Goal: Task Accomplishment & Management: Manage account settings

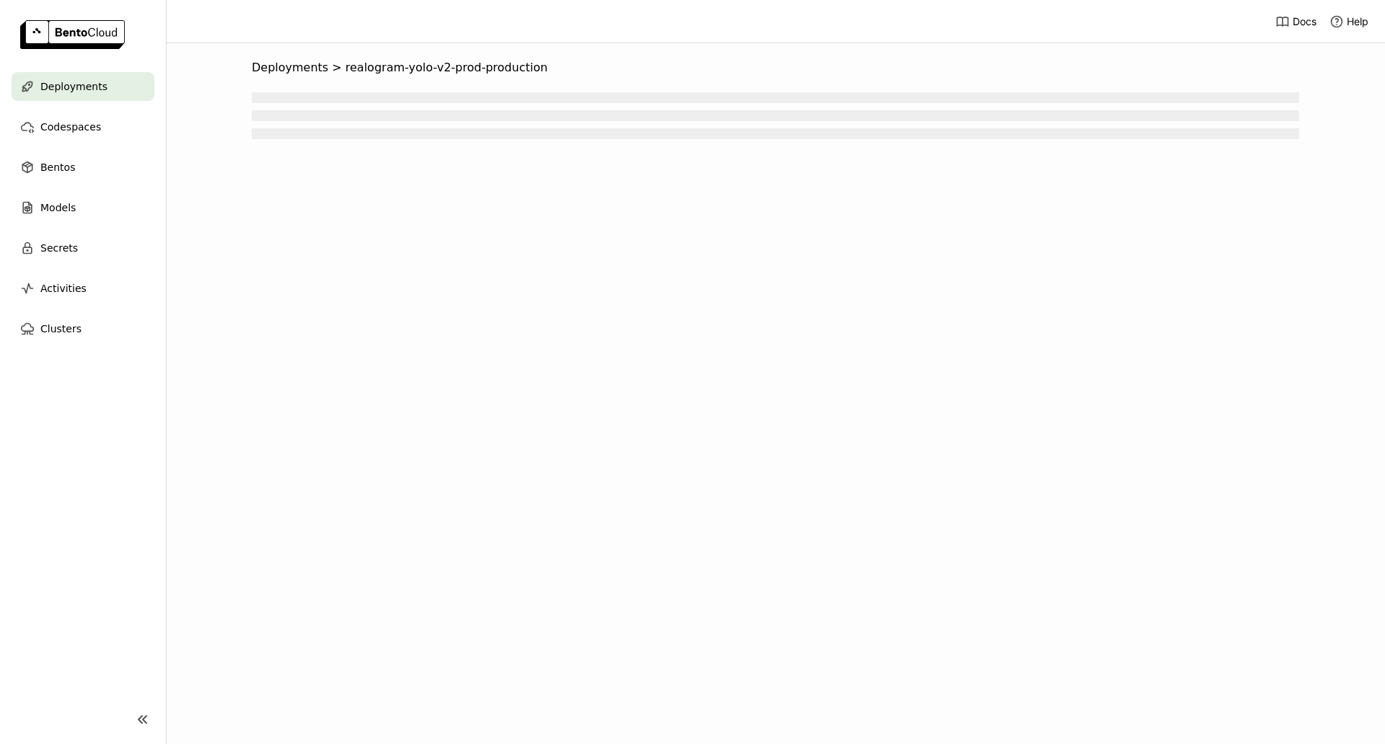
click at [1139, 27] on header "Docs Help" at bounding box center [692, 21] width 1385 height 43
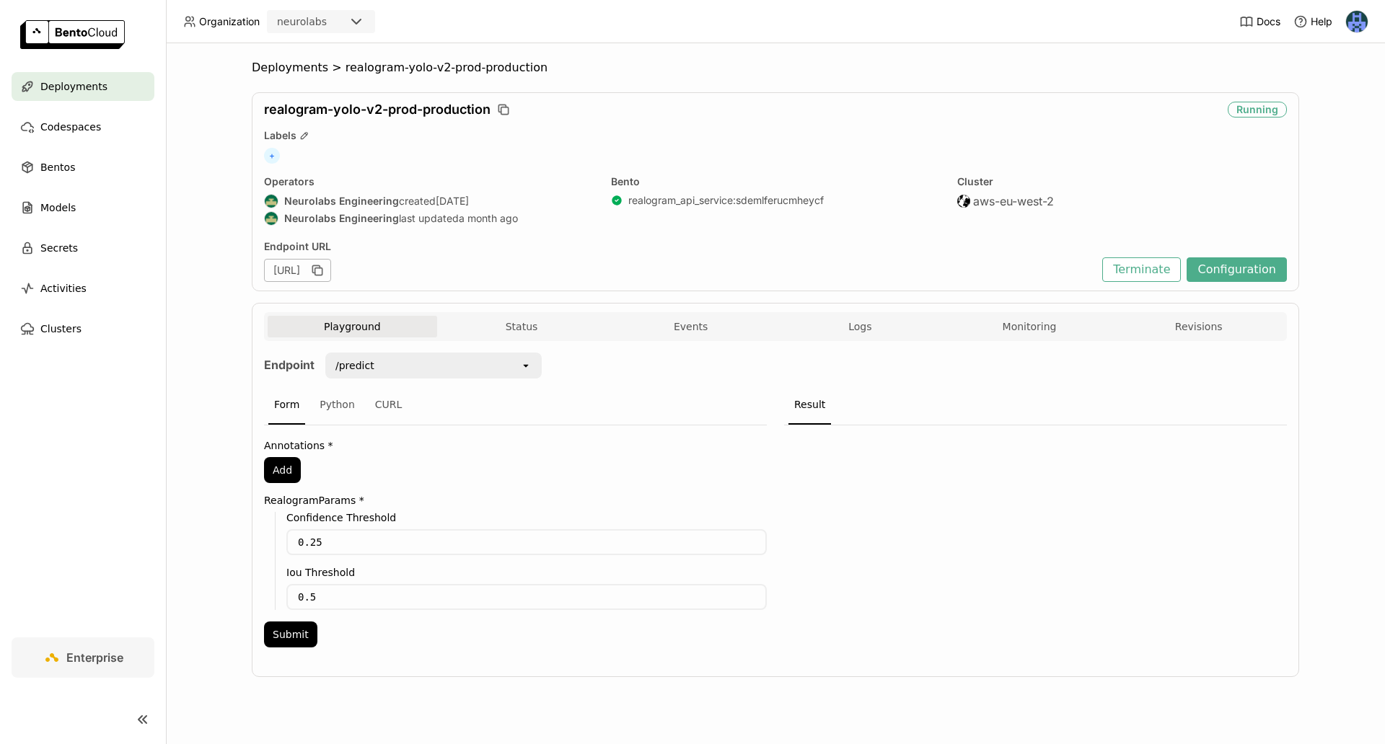
click at [961, 33] on header "Organization neurolabs Docs Help" at bounding box center [692, 21] width 1385 height 43
click at [1023, 61] on ol "Deployments > realogram-yolo-v2-prod-production" at bounding box center [775, 68] width 1047 height 14
click at [305, 70] on span "Deployments" at bounding box center [290, 68] width 76 height 14
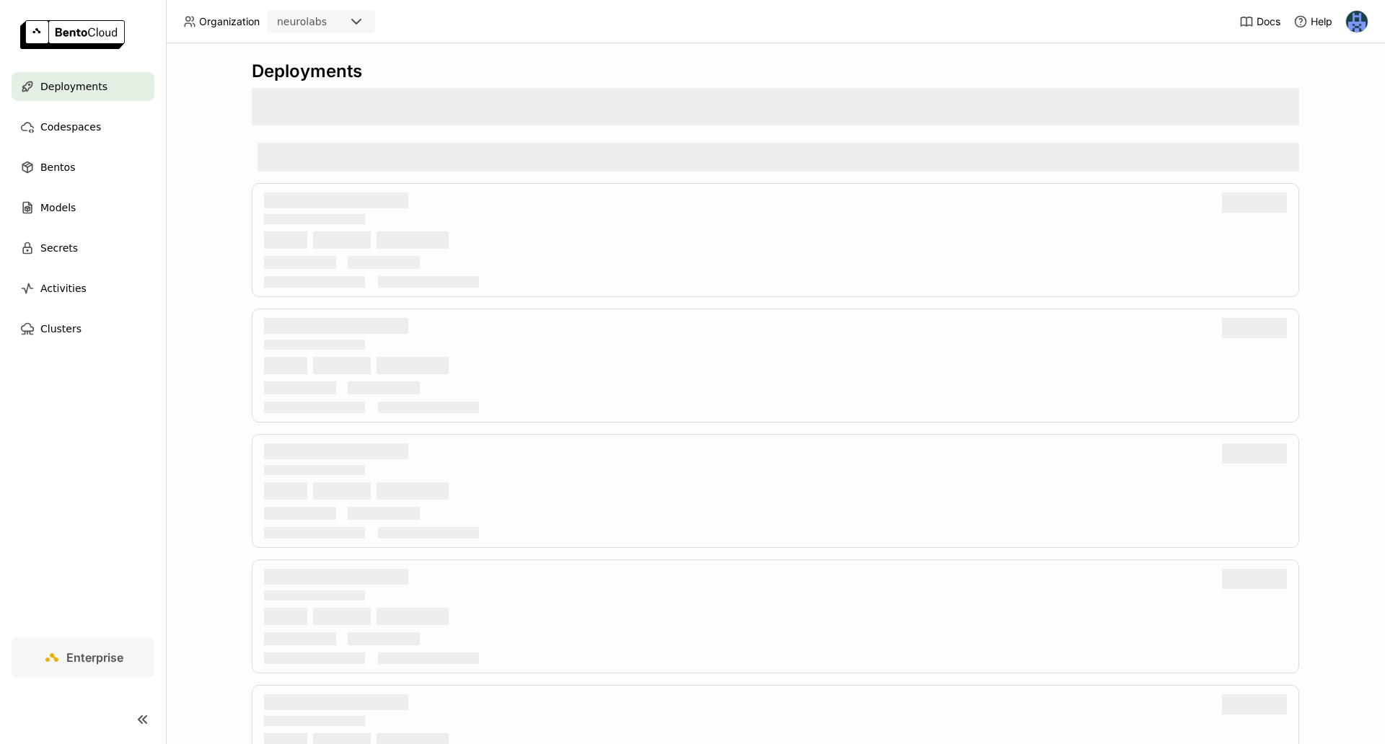
click at [746, 49] on div "Deployments" at bounding box center [775, 393] width 1219 height 701
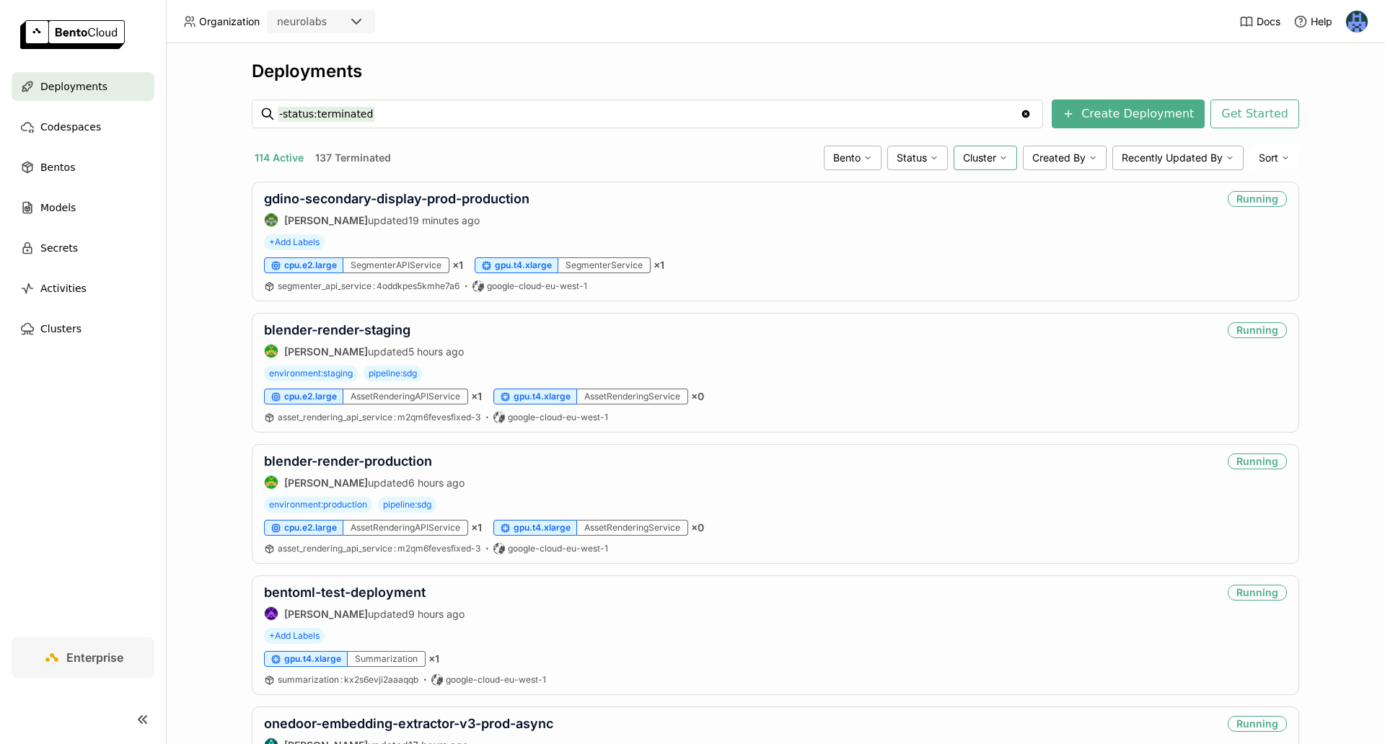
click at [993, 158] on span "Cluster" at bounding box center [979, 157] width 33 height 13
click at [967, 332] on div "aws-eu-west-2-staging" at bounding box center [930, 327] width 156 height 17
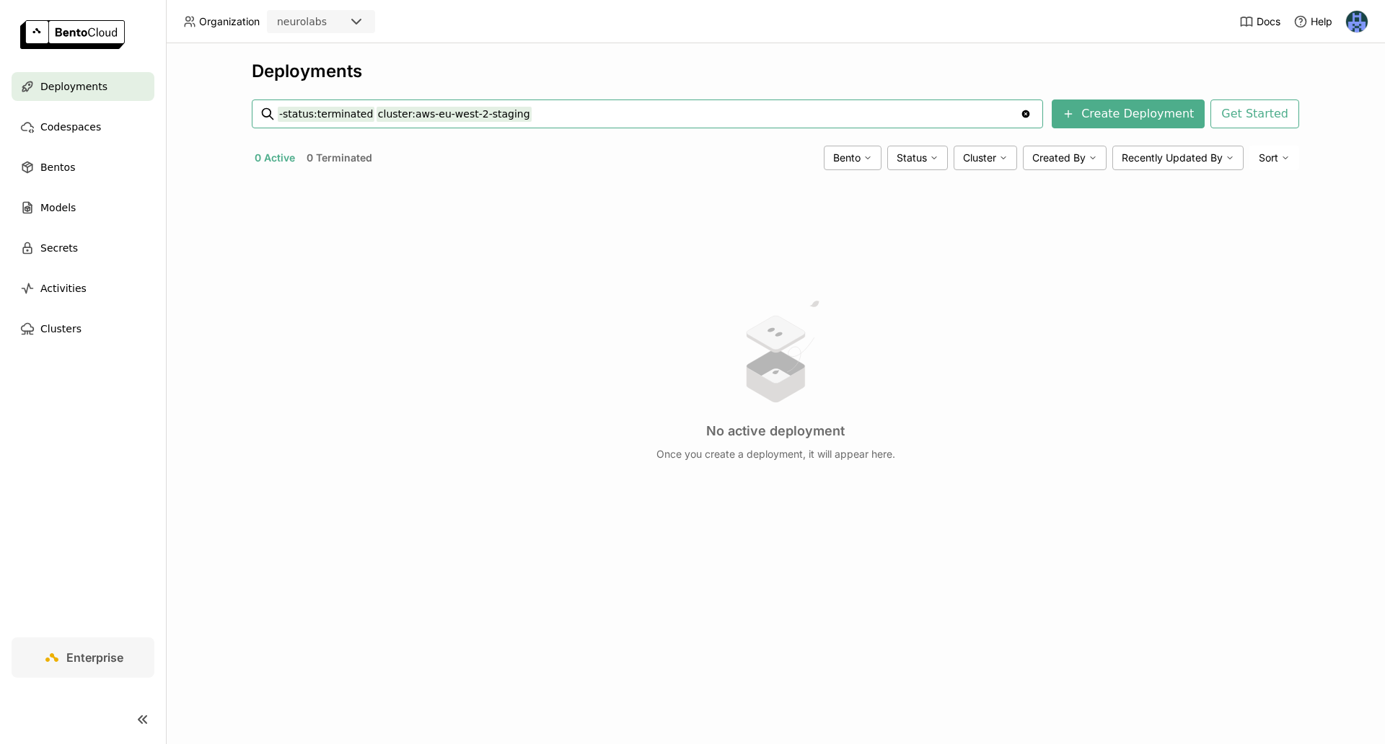
click at [840, 115] on input "-status:terminated cluster:aws-eu-west-2-staging" at bounding box center [649, 113] width 742 height 23
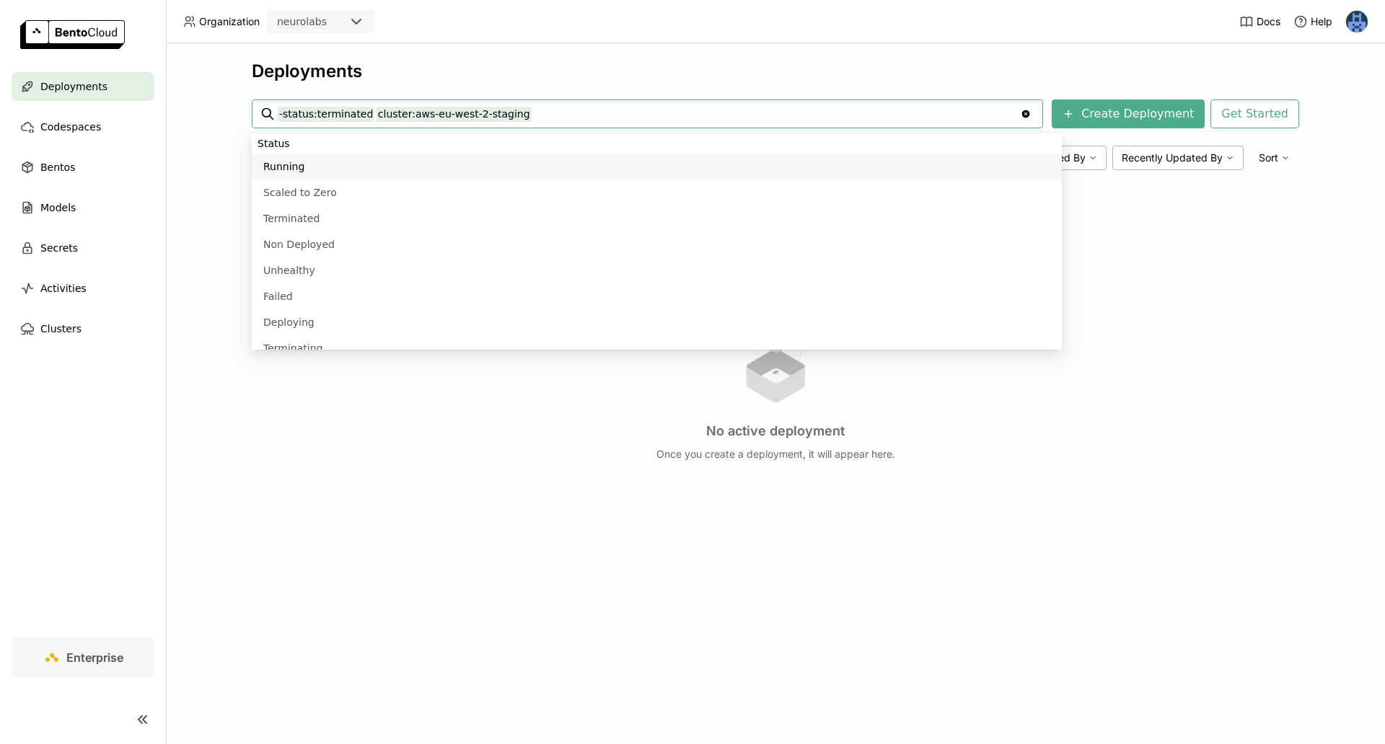
type input "-status:terminated cluster:aws-eu-west-2-staging status:running"
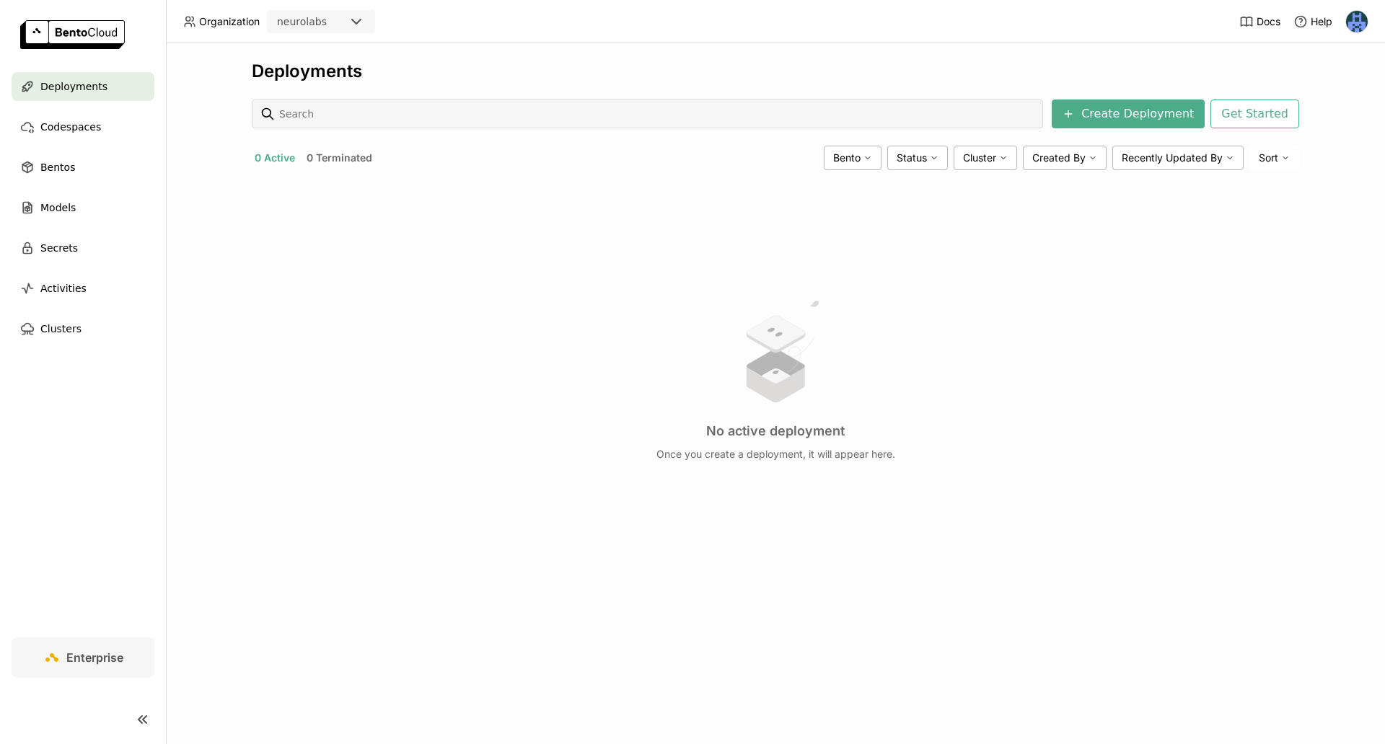
click at [875, 40] on header "Organization neurolabs Docs Help" at bounding box center [692, 21] width 1385 height 43
click at [936, 161] on icon at bounding box center [934, 158] width 9 height 9
click at [919, 94] on div "Deployments Create Deployment Get Started 0 Active 0 Terminated Bento Status Ru…" at bounding box center [775, 329] width 1047 height 537
click at [987, 154] on span "Cluster" at bounding box center [979, 157] width 33 height 13
click at [917, 392] on div "aws-eu-west-2-old" at bounding box center [930, 397] width 156 height 17
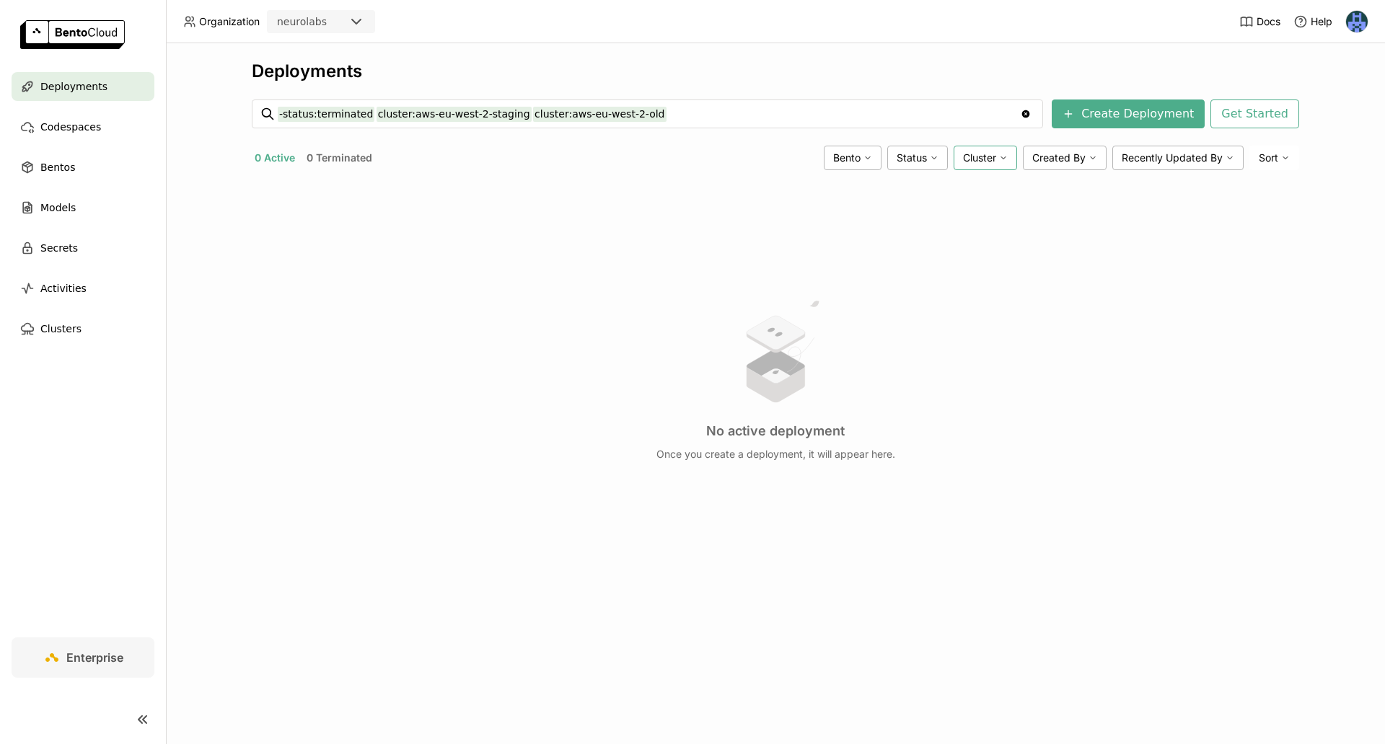
click at [993, 157] on span "Cluster" at bounding box center [979, 157] width 33 height 13
click at [952, 228] on div "aws-eu-west-2" at bounding box center [930, 224] width 156 height 17
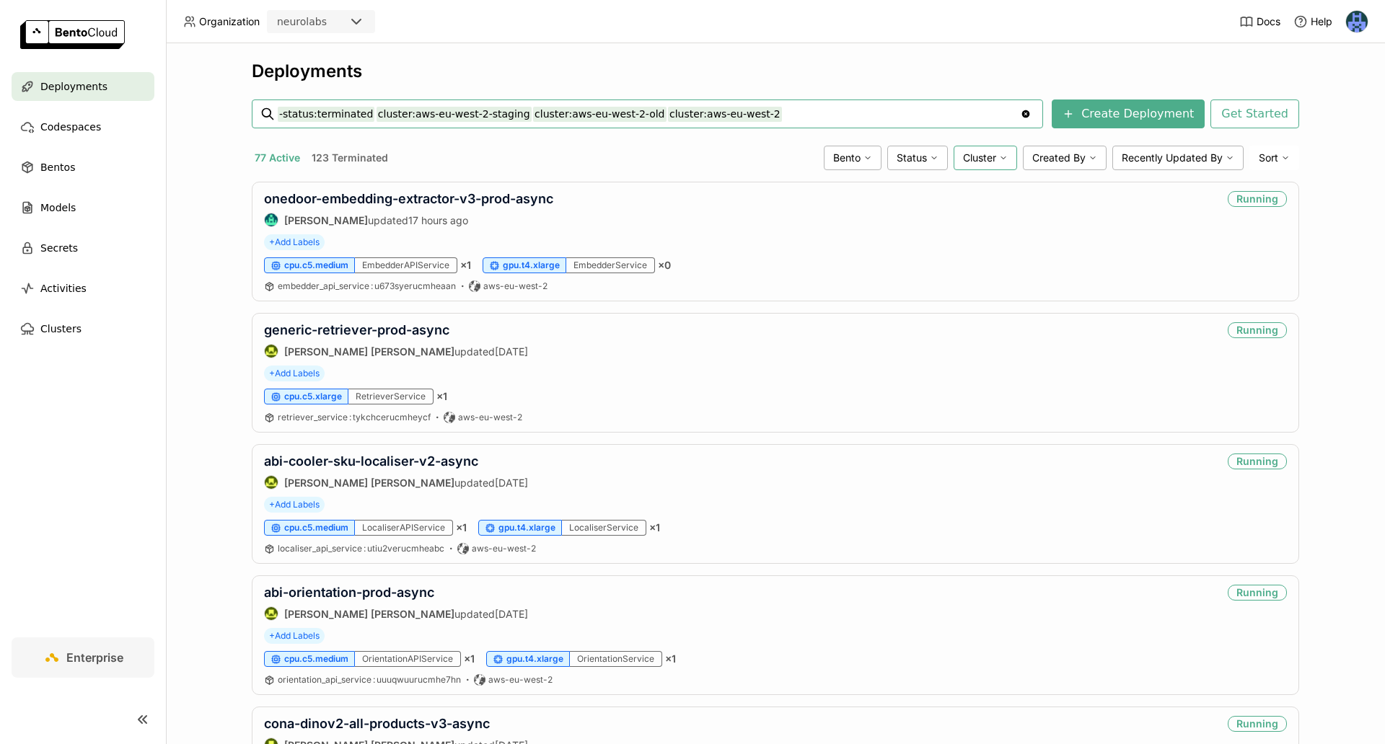
click at [981, 159] on span "Cluster" at bounding box center [979, 157] width 33 height 13
click at [968, 72] on div "Deployments" at bounding box center [775, 72] width 1047 height 22
click at [62, 332] on span "Clusters" at bounding box center [60, 328] width 41 height 17
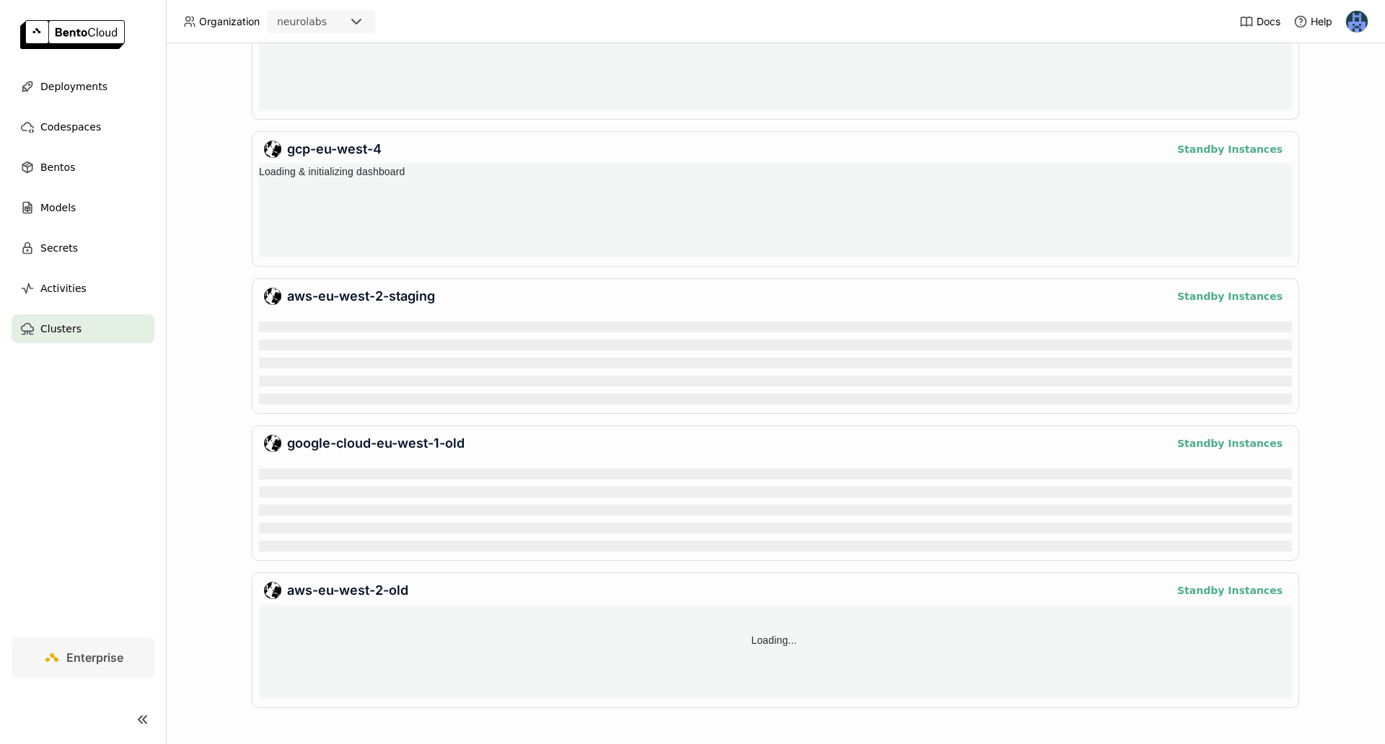
click at [1320, 223] on div "Clusters Bring Your Own Cloud aws-eu-west-2 Standby Instances google-cloud-eu-w…" at bounding box center [775, 393] width 1219 height 701
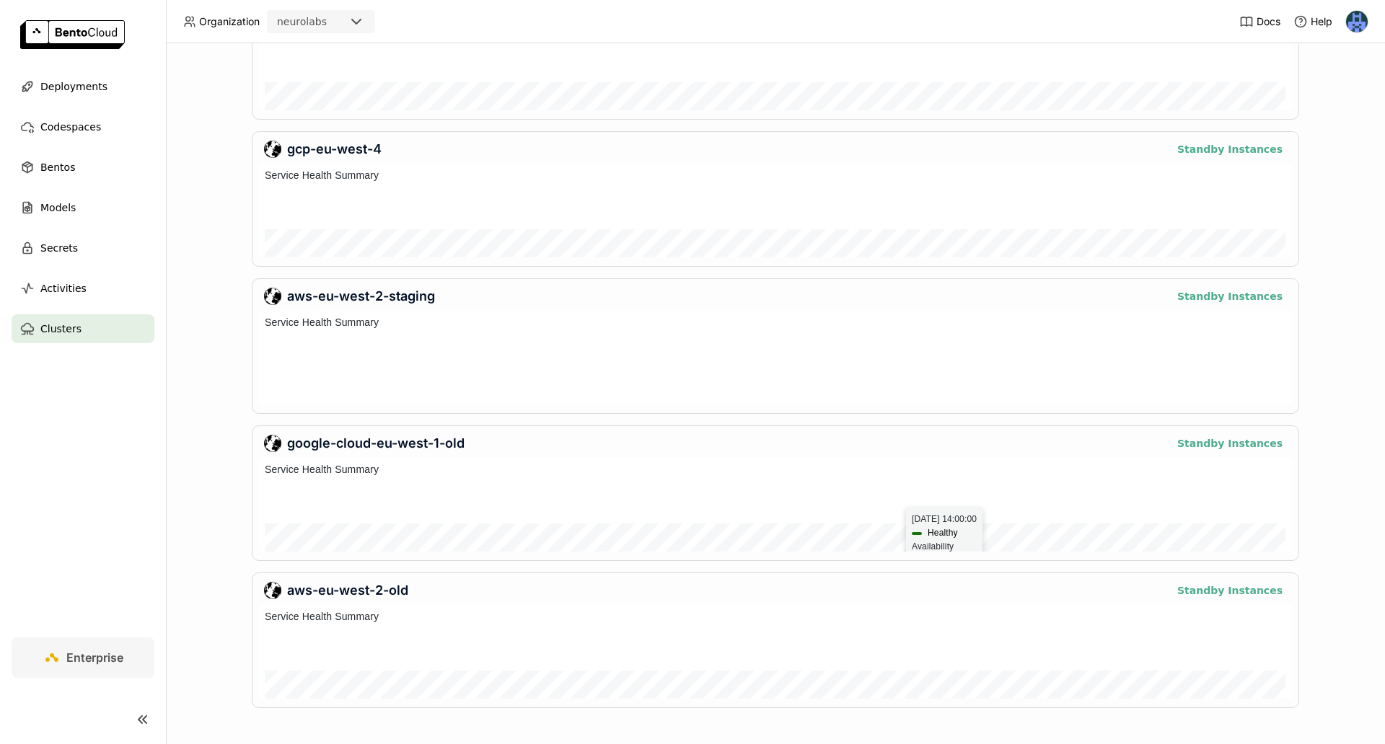
scroll to position [93, 1033]
click at [1214, 584] on button "Standby Instances" at bounding box center [1230, 590] width 114 height 17
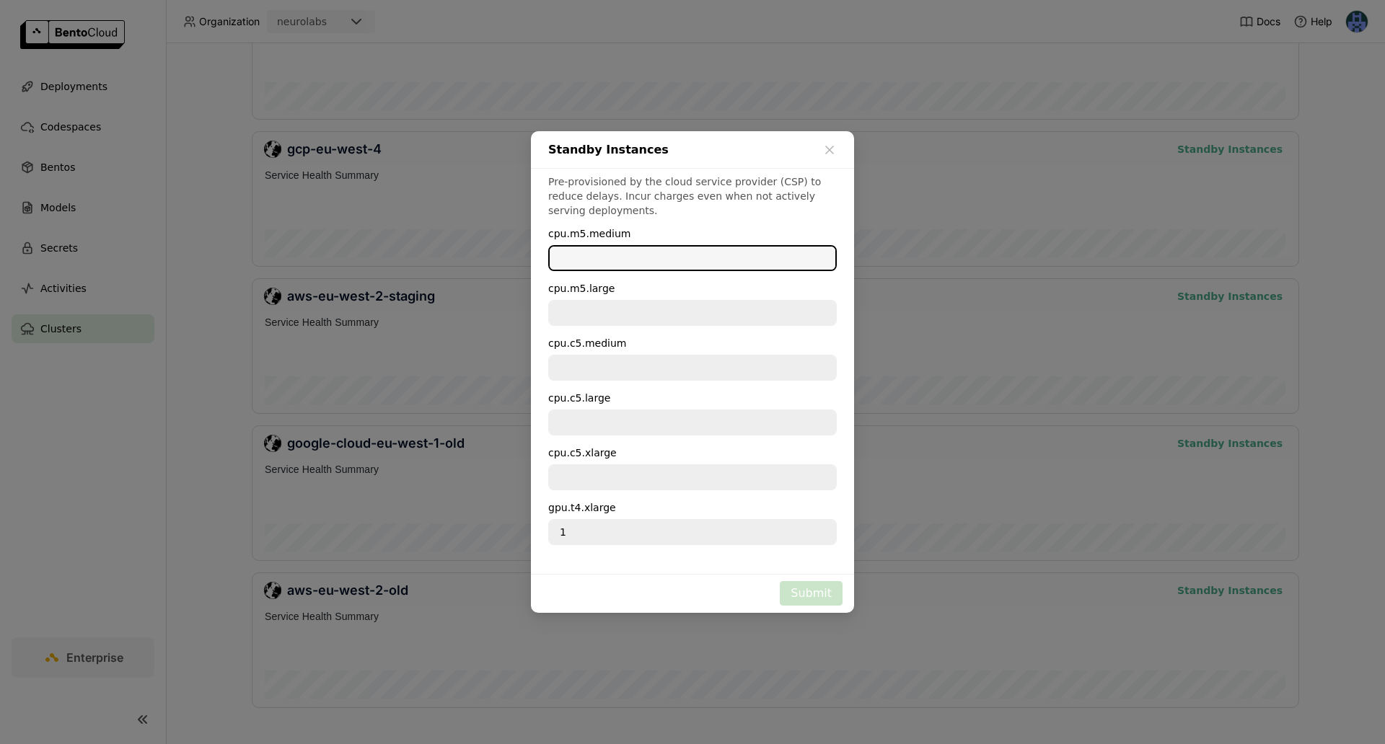
type input "0"
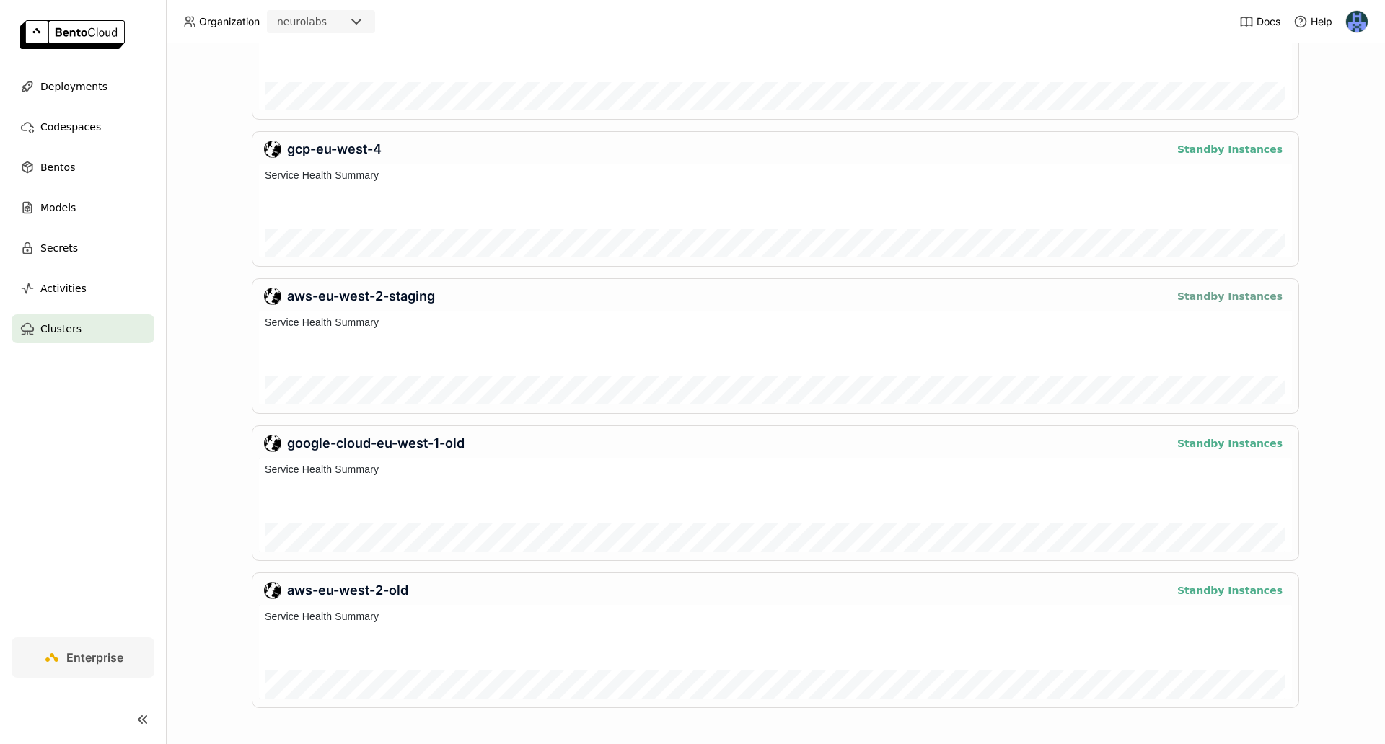
click at [1208, 296] on button "Standby Instances" at bounding box center [1230, 296] width 114 height 17
click at [1230, 588] on button "Standby Instances" at bounding box center [1230, 590] width 114 height 17
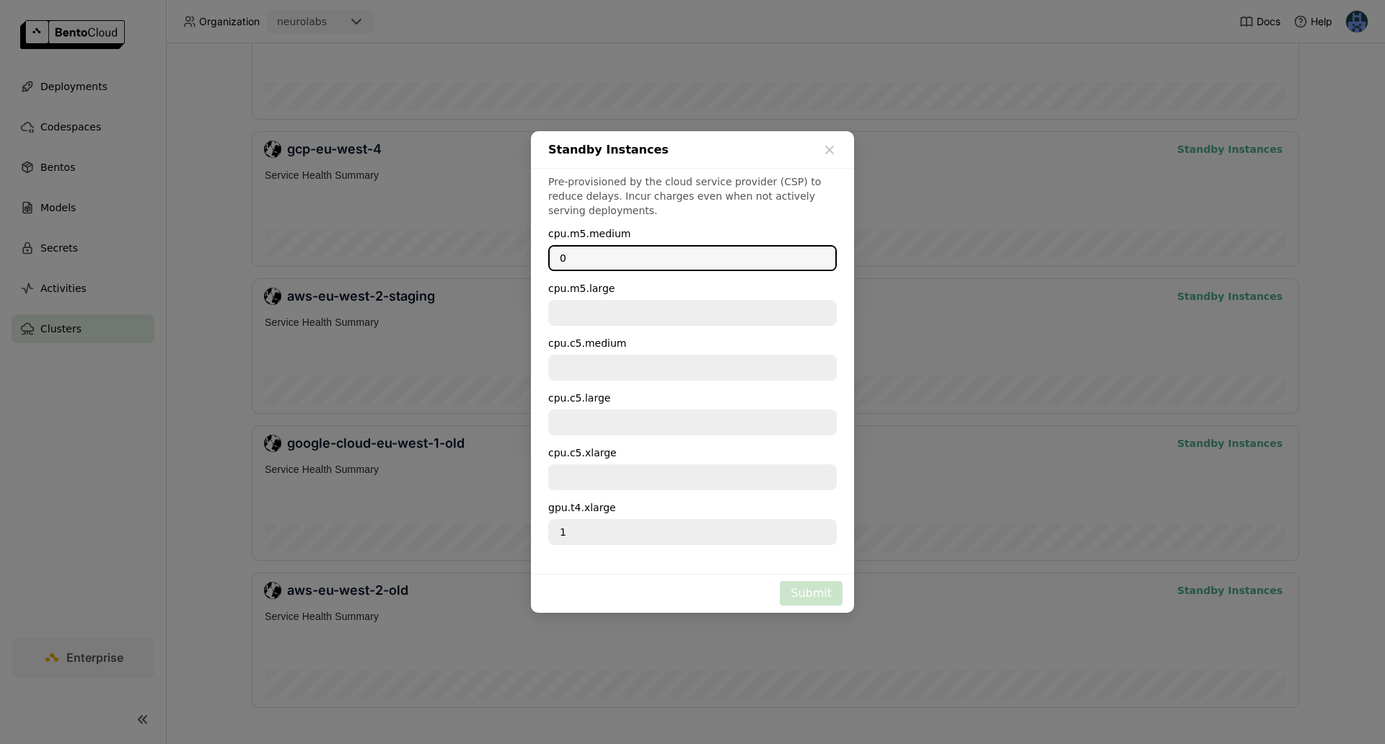
click at [688, 545] on div "Pre-provisioned by the cloud service provider (CSP) to reduce delays. Incur cha…" at bounding box center [692, 371] width 323 height 405
click at [818, 540] on input "1" at bounding box center [693, 532] width 286 height 23
click at [818, 539] on input "1" at bounding box center [693, 532] width 286 height 23
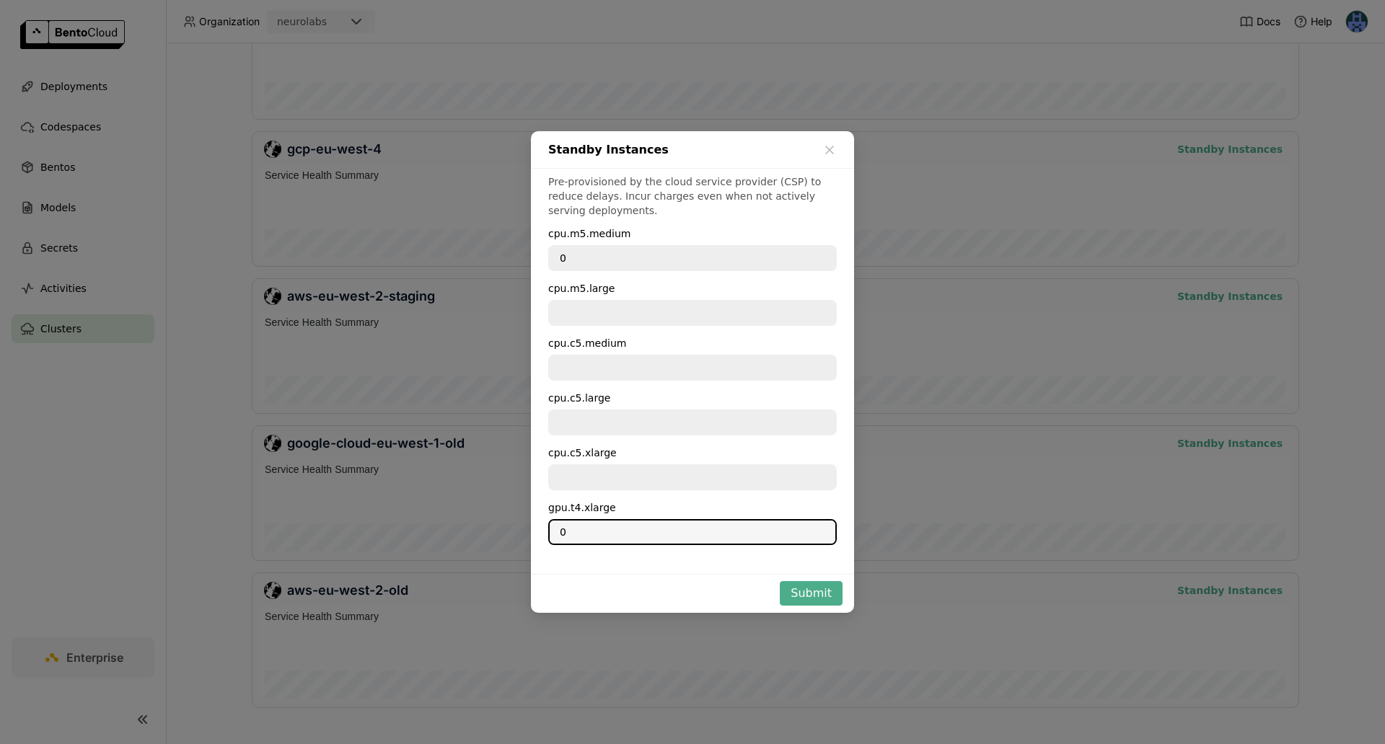
type input "0"
click at [818, 534] on input "0" at bounding box center [693, 532] width 286 height 23
click at [813, 594] on button "Submit" at bounding box center [811, 593] width 63 height 25
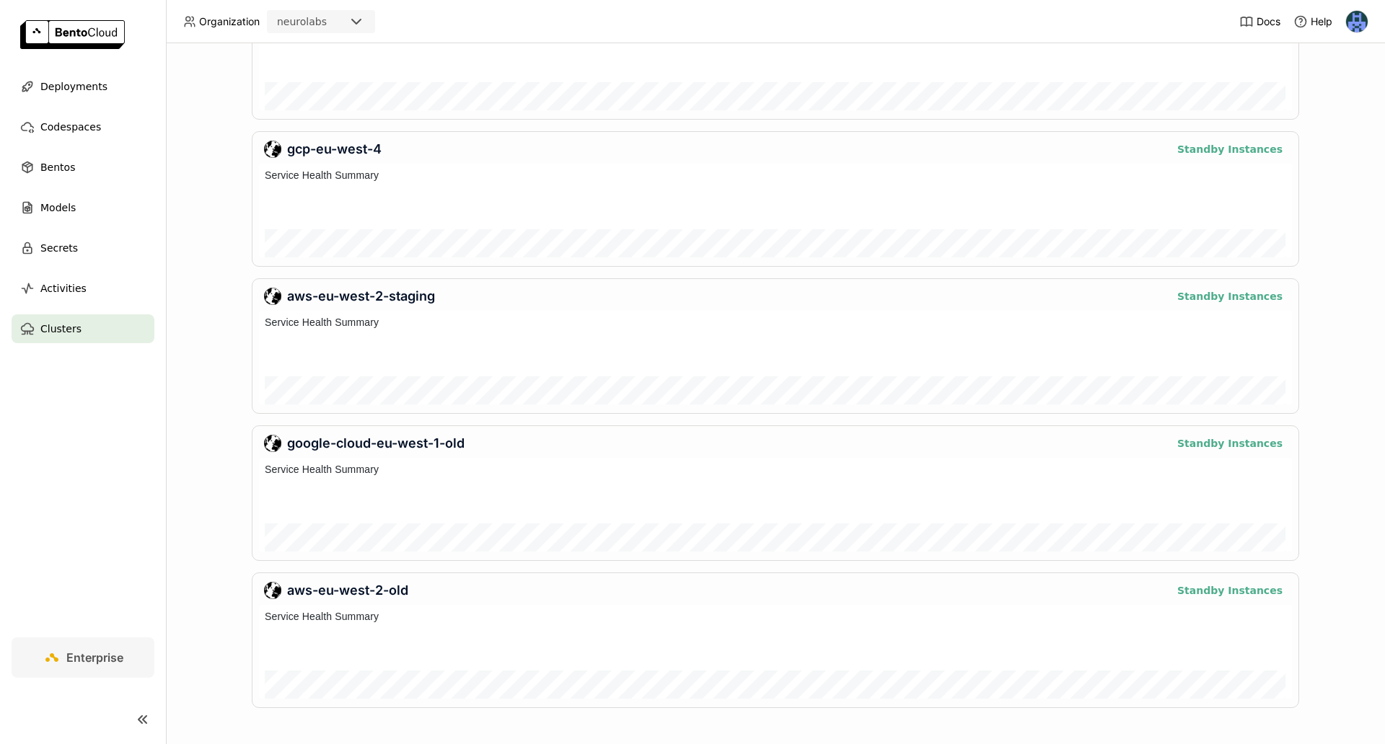
click at [1346, 490] on div "Clusters Bring Your Own Cloud aws-eu-west-2 Standby Instances google-cloud-eu-w…" at bounding box center [775, 393] width 1219 height 701
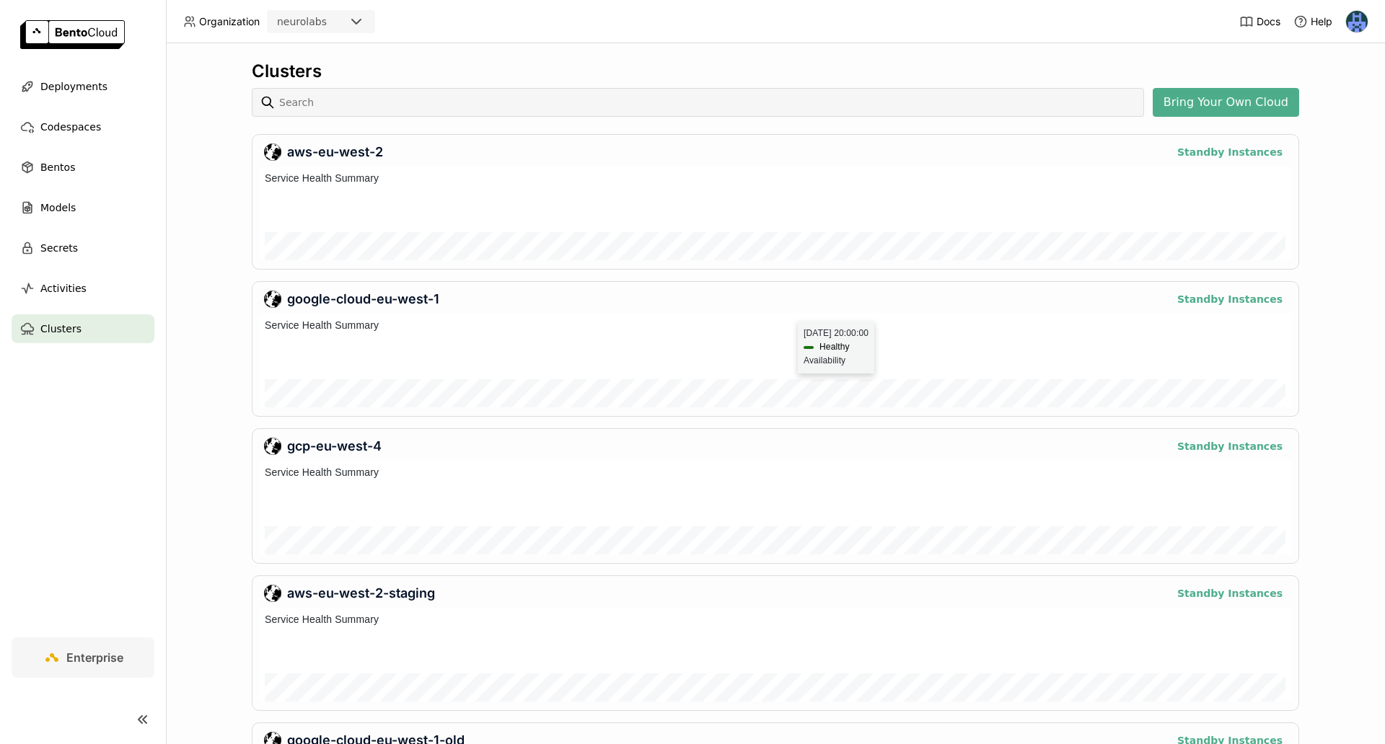
scroll to position [297, 0]
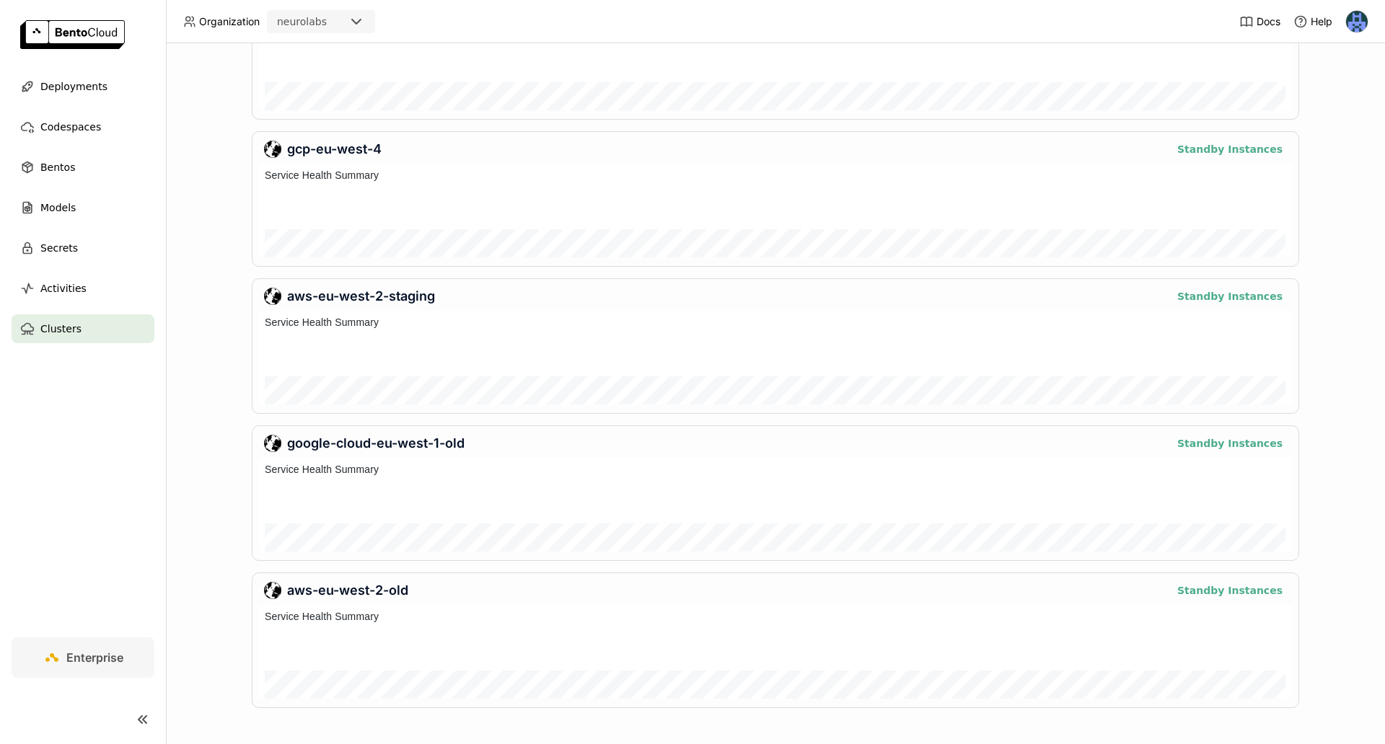
click at [1344, 339] on div "Clusters Bring Your Own Cloud aws-eu-west-2 Standby Instances google-cloud-eu-w…" at bounding box center [775, 393] width 1219 height 701
click at [1329, 96] on div "Clusters Bring Your Own Cloud aws-eu-west-2 Standby Instances google-cloud-eu-w…" at bounding box center [775, 393] width 1219 height 701
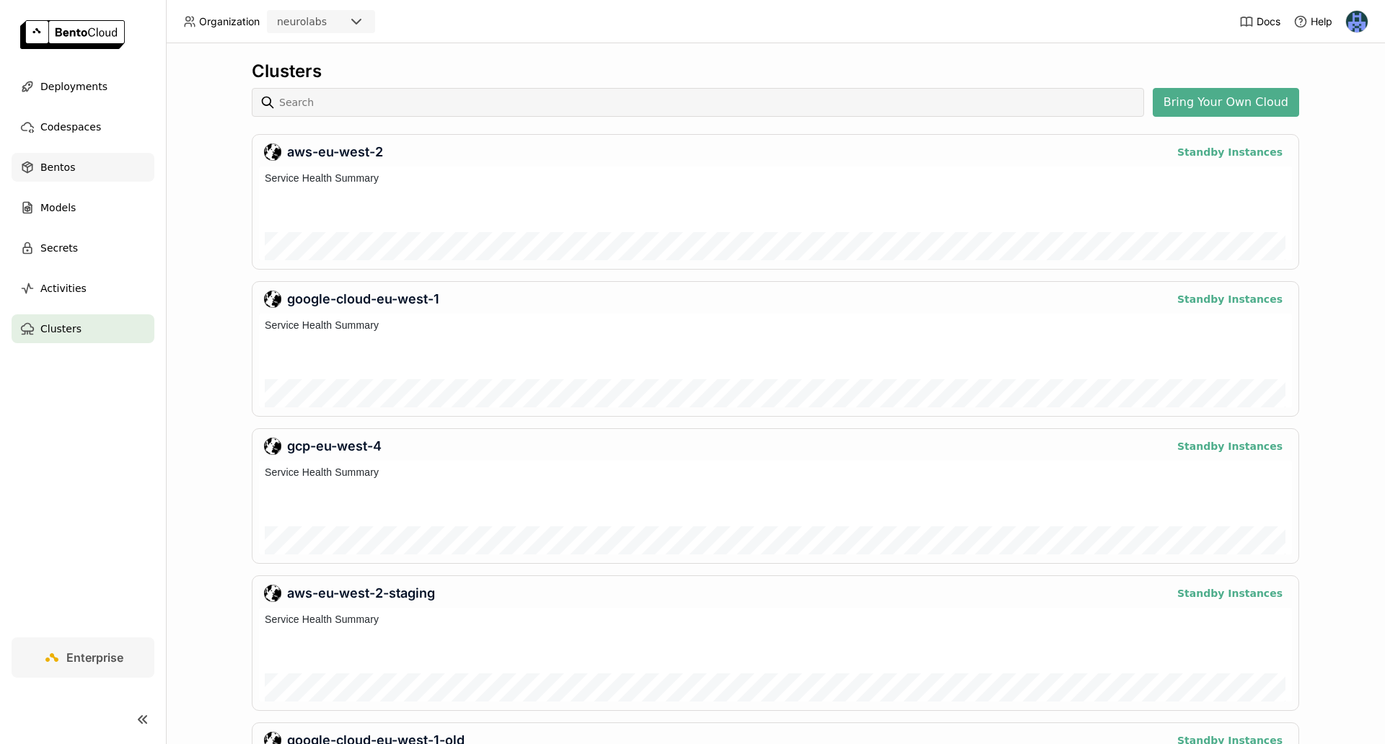
click at [89, 164] on div "Bentos" at bounding box center [83, 167] width 143 height 29
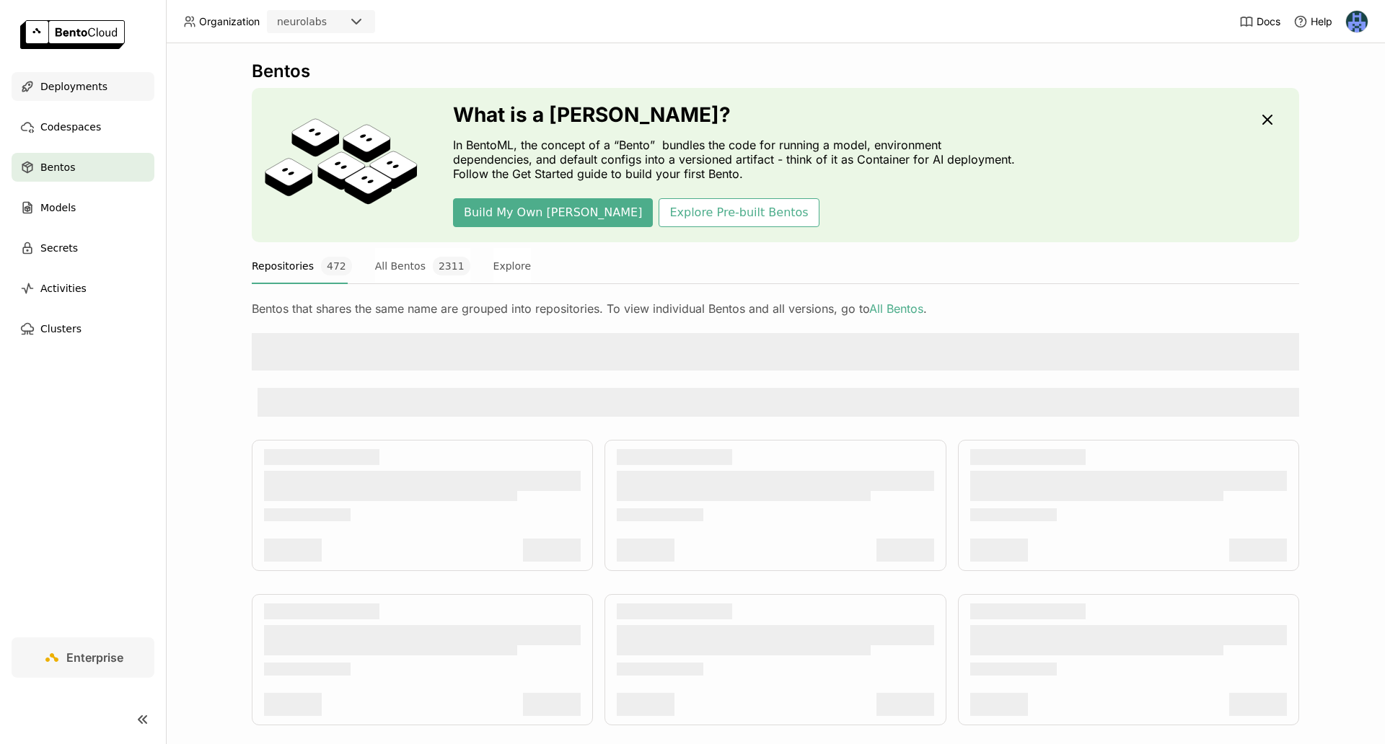
click at [81, 85] on span "Deployments" at bounding box center [73, 86] width 67 height 17
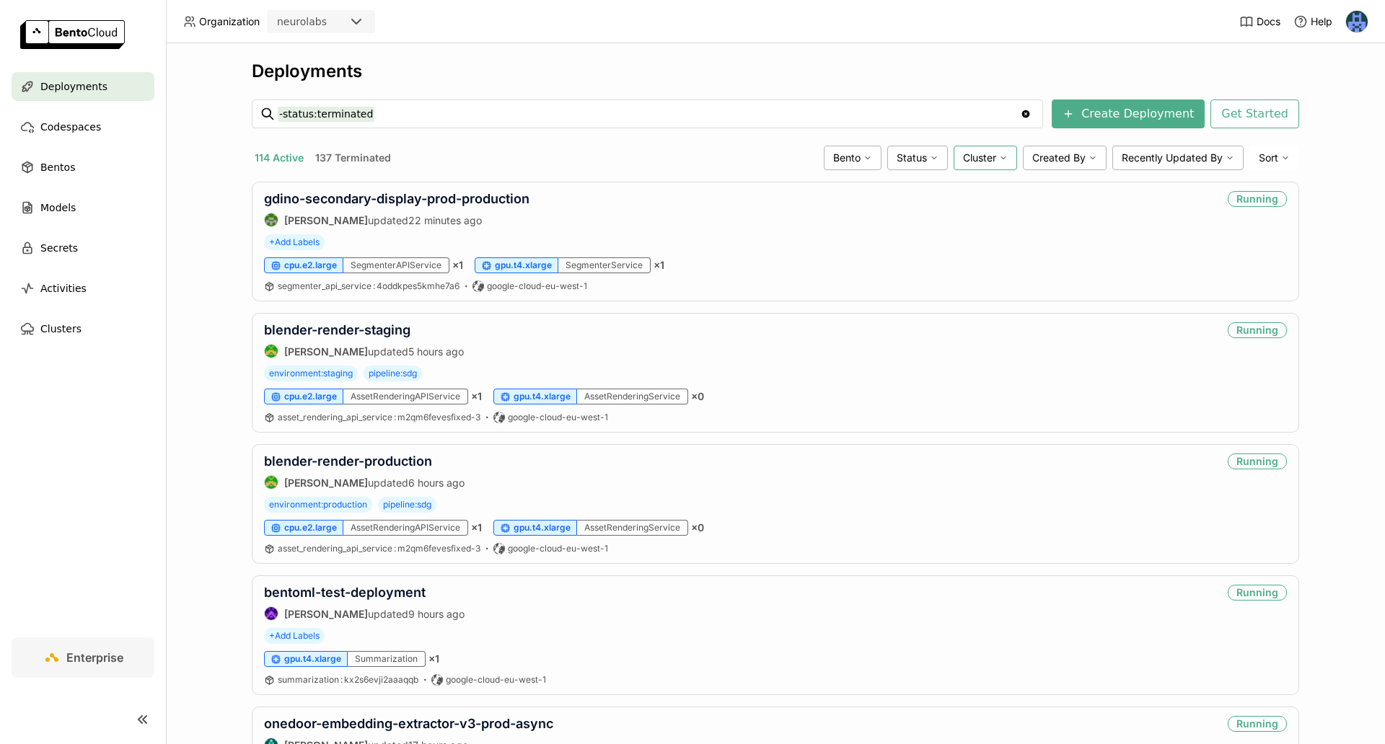
click at [1007, 160] on icon at bounding box center [1003, 158] width 9 height 9
click at [933, 229] on div "aws-eu-west-2" at bounding box center [930, 224] width 156 height 17
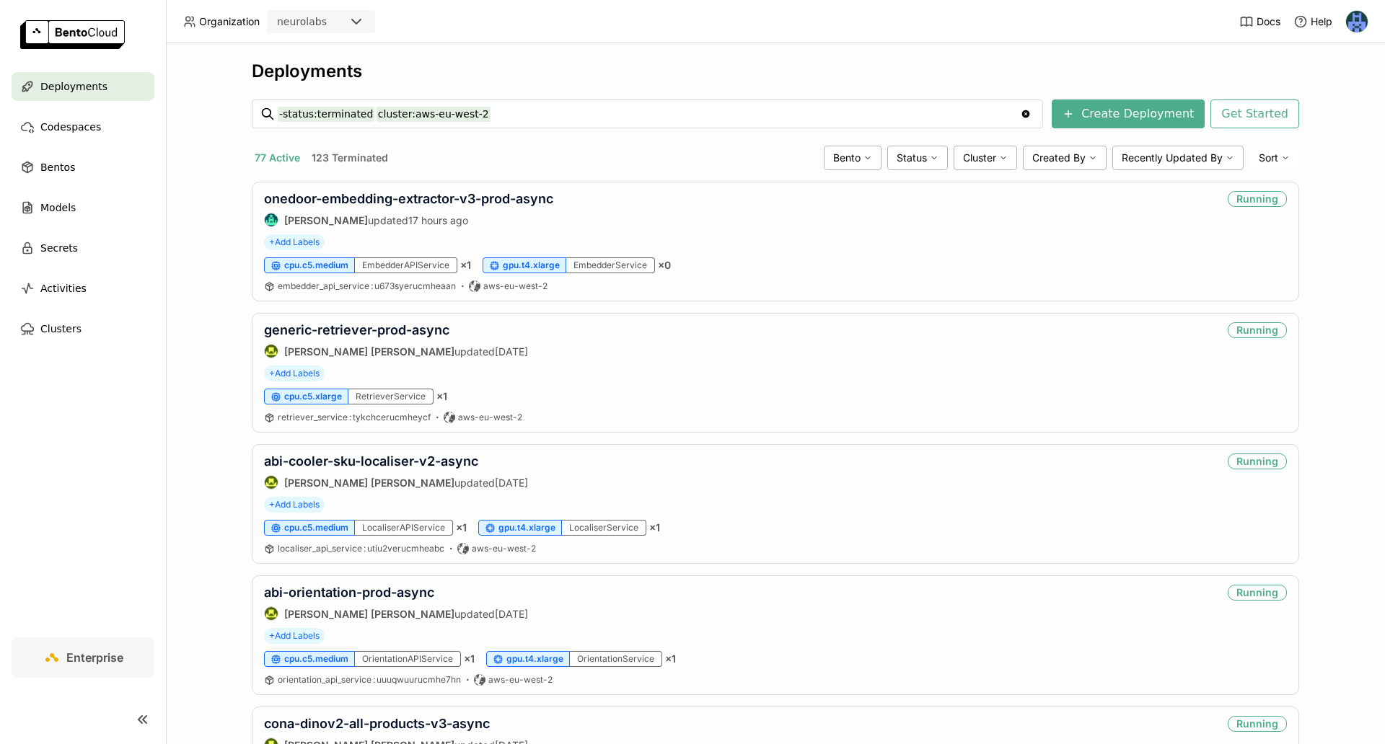
click at [911, 63] on div "Deployments" at bounding box center [775, 72] width 1047 height 22
click at [911, 54] on div "Deployments -status:terminated cluster:aws-eu-west-2 -status:terminated cluster…" at bounding box center [775, 393] width 1219 height 701
click at [711, 43] on div "Deployments -status:terminated cluster:aws-eu-west-2 -status:terminated cluster…" at bounding box center [775, 393] width 1219 height 701
